Goal: Information Seeking & Learning: Learn about a topic

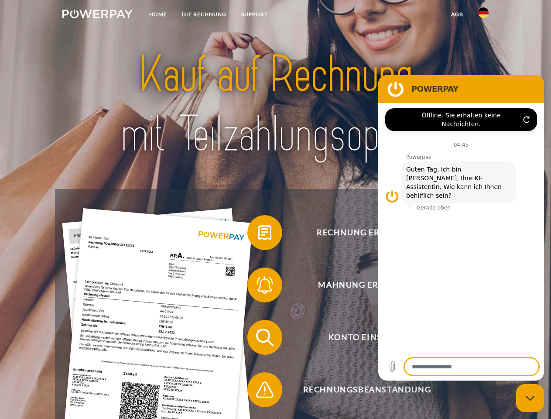
click at [97, 15] on img at bounding box center [97, 14] width 70 height 9
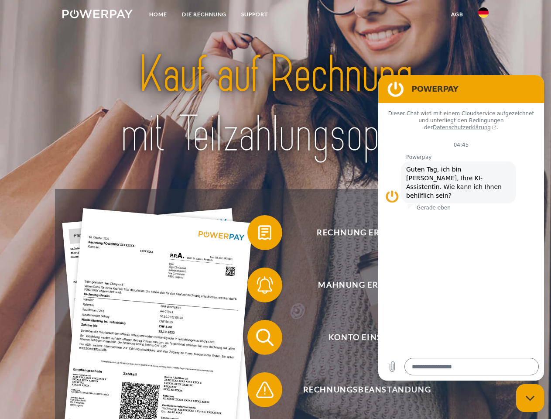
click at [484, 15] on img at bounding box center [483, 12] width 10 height 10
click at [457, 14] on link "agb" at bounding box center [457, 15] width 27 height 16
click at [258, 234] on span at bounding box center [252, 233] width 44 height 44
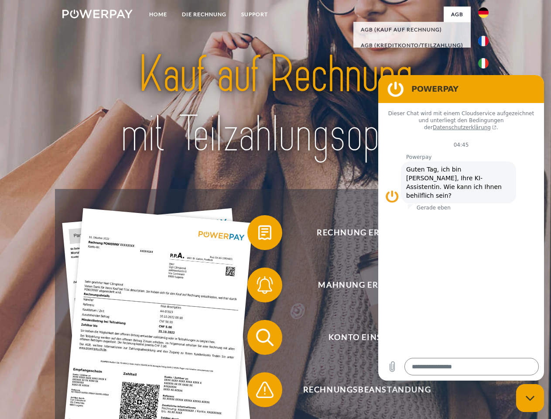
click at [258, 287] on span at bounding box center [252, 285] width 44 height 44
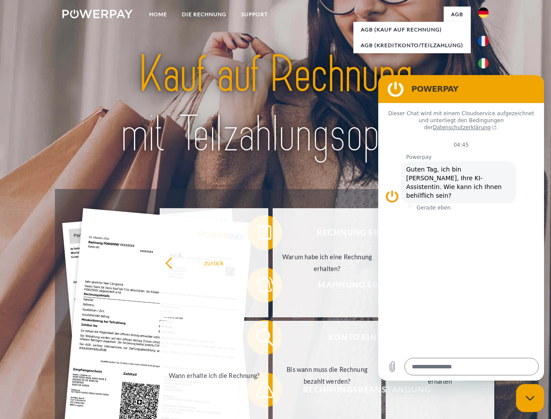
click at [273, 339] on link "Bis wann muss die Rechnung bezahlt werden?" at bounding box center [327, 375] width 109 height 109
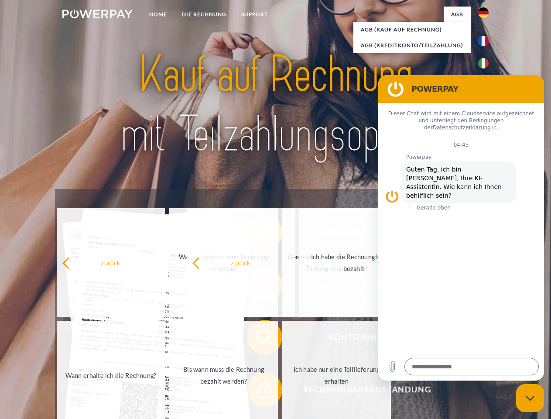
click at [258, 391] on span at bounding box center [252, 390] width 44 height 44
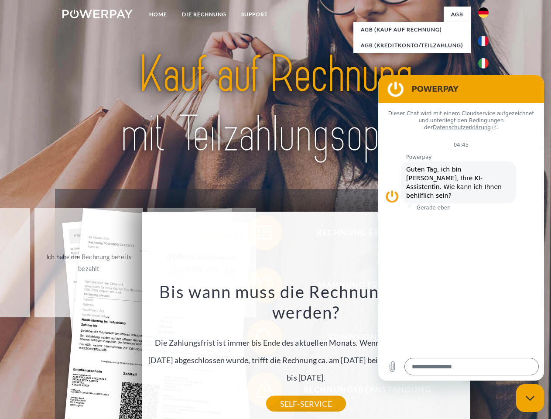
click at [530, 398] on icon "Messaging-Fenster schließen" at bounding box center [530, 398] width 9 height 6
type textarea "*"
